Goal: Task Accomplishment & Management: Manage account settings

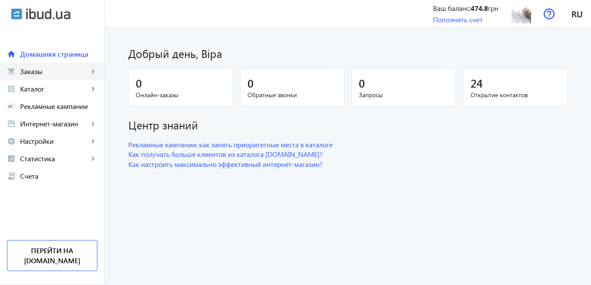
click at [36, 74] on span "Заказы" at bounding box center [54, 71] width 69 height 9
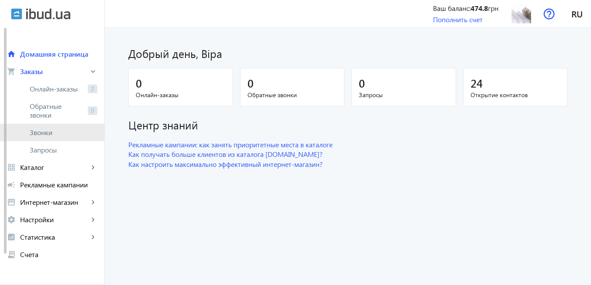
click at [56, 137] on span "Звонки" at bounding box center [64, 132] width 68 height 9
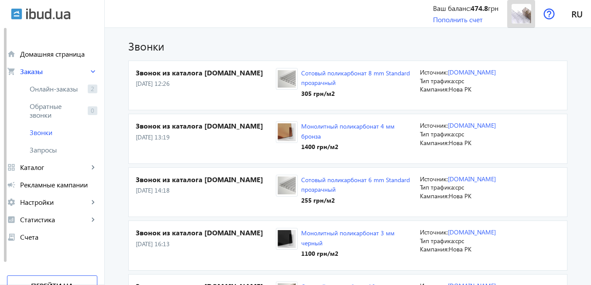
click at [519, 24] on span at bounding box center [521, 13] width 28 height 21
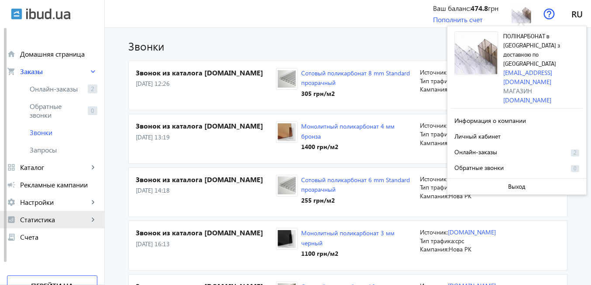
click at [50, 218] on span "Статистика" at bounding box center [54, 220] width 69 height 9
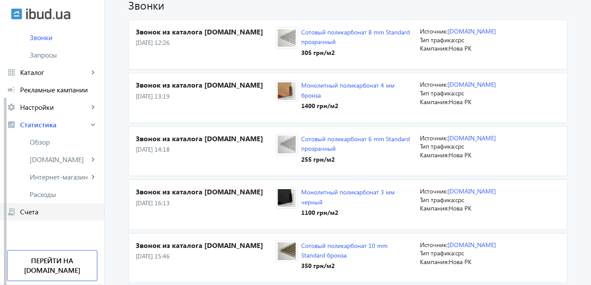
scroll to position [52, 0]
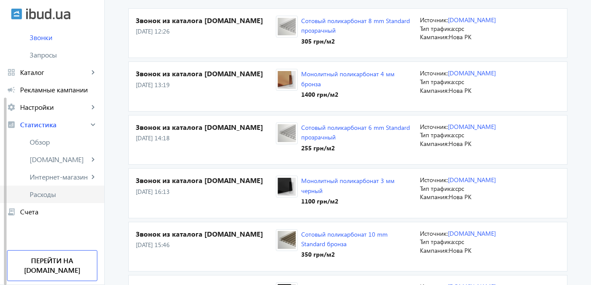
click at [60, 195] on span "Расходы" at bounding box center [64, 194] width 68 height 9
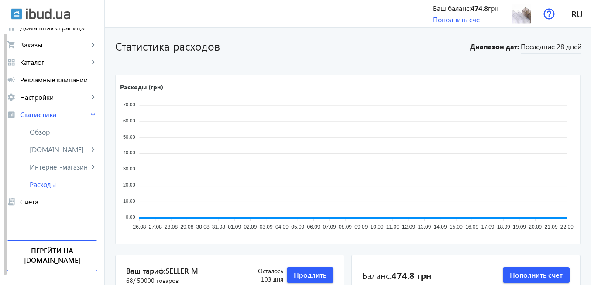
scroll to position [17, 0]
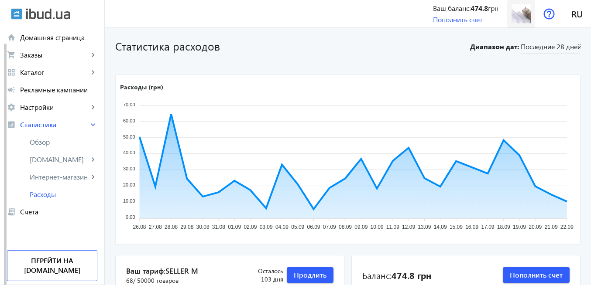
click at [524, 16] on img at bounding box center [522, 14] width 20 height 20
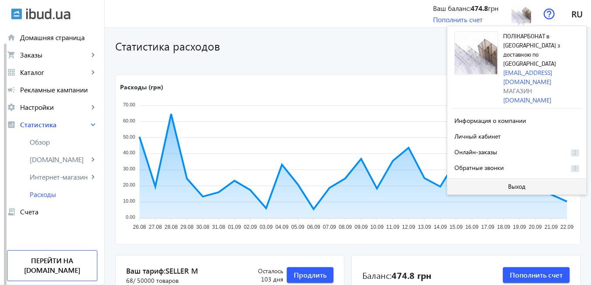
click at [524, 183] on span "Выход" at bounding box center [516, 186] width 17 height 7
